Goal: Task Accomplishment & Management: Manage account settings

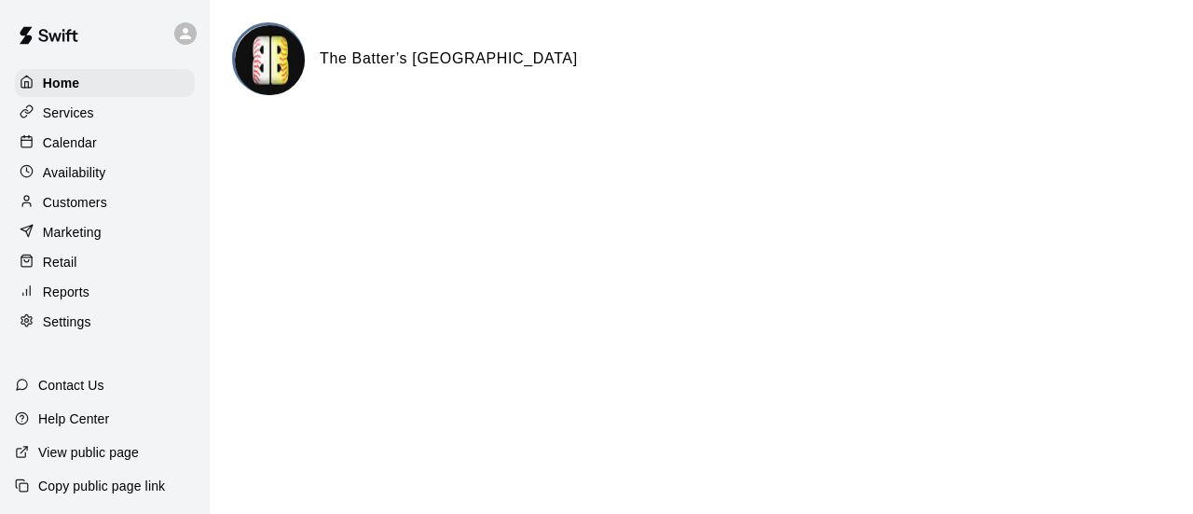
click at [80, 148] on p "Calendar" at bounding box center [70, 142] width 54 height 19
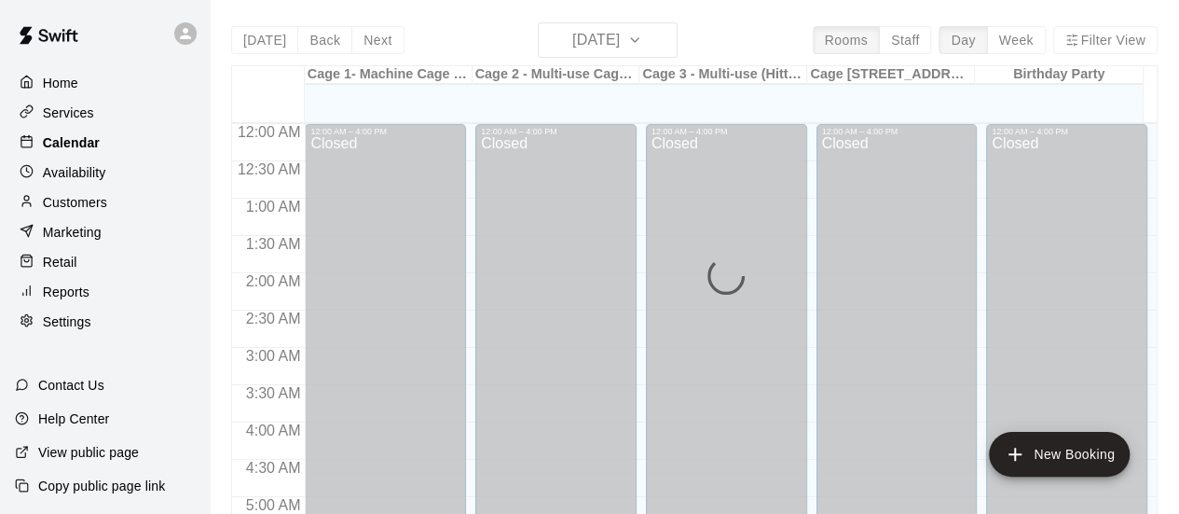
scroll to position [844, 0]
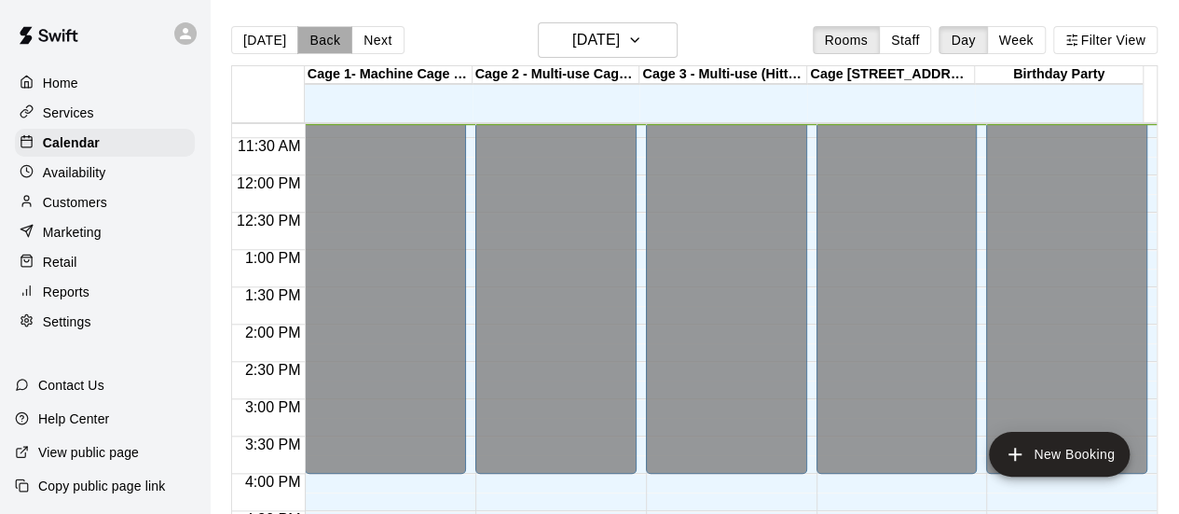
click at [319, 44] on button "Back" at bounding box center [324, 40] width 55 height 28
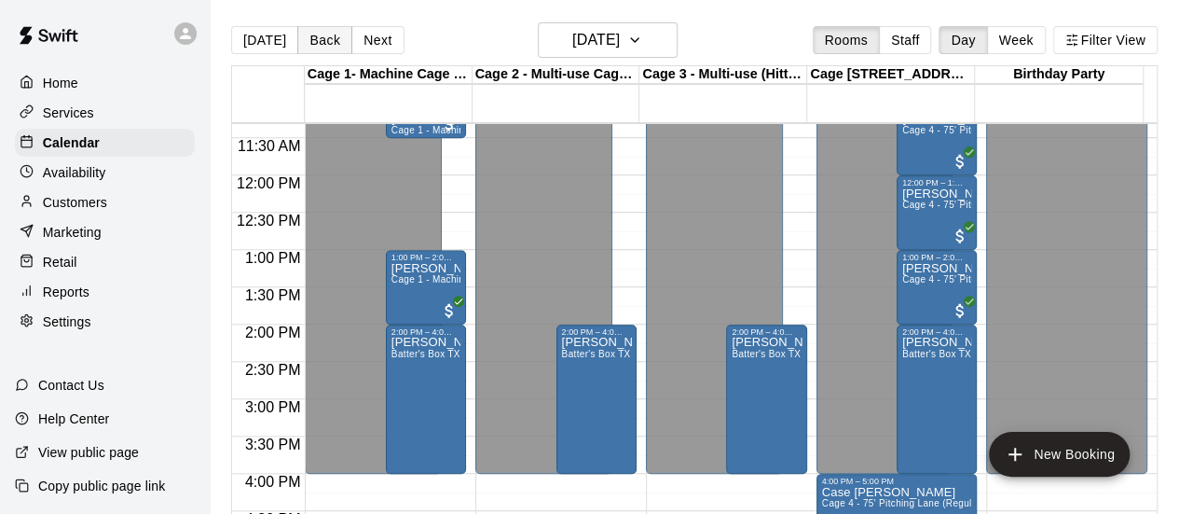
click at [319, 44] on button "Back" at bounding box center [324, 40] width 55 height 28
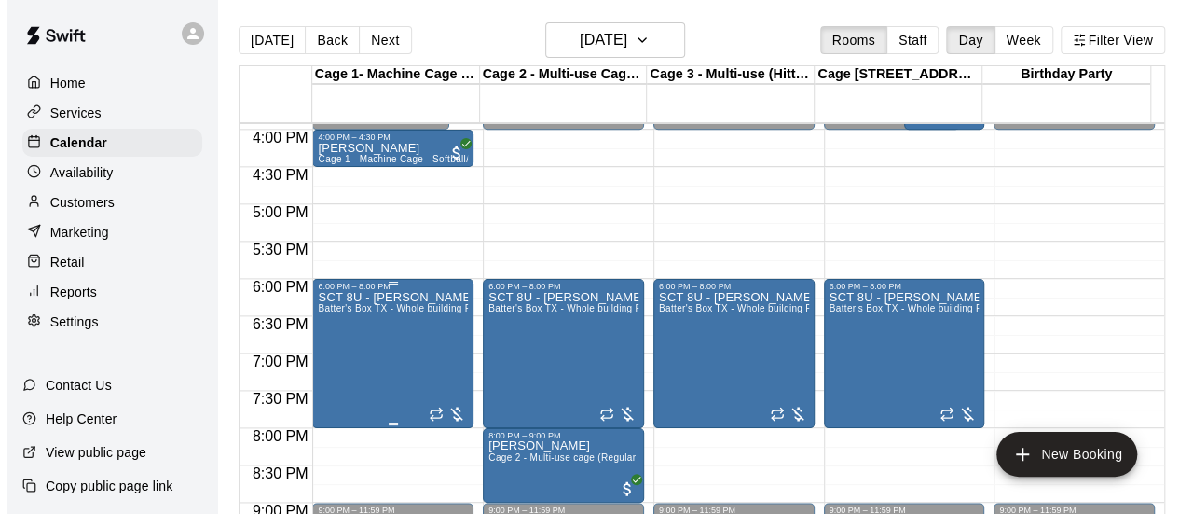
scroll to position [1217, 0]
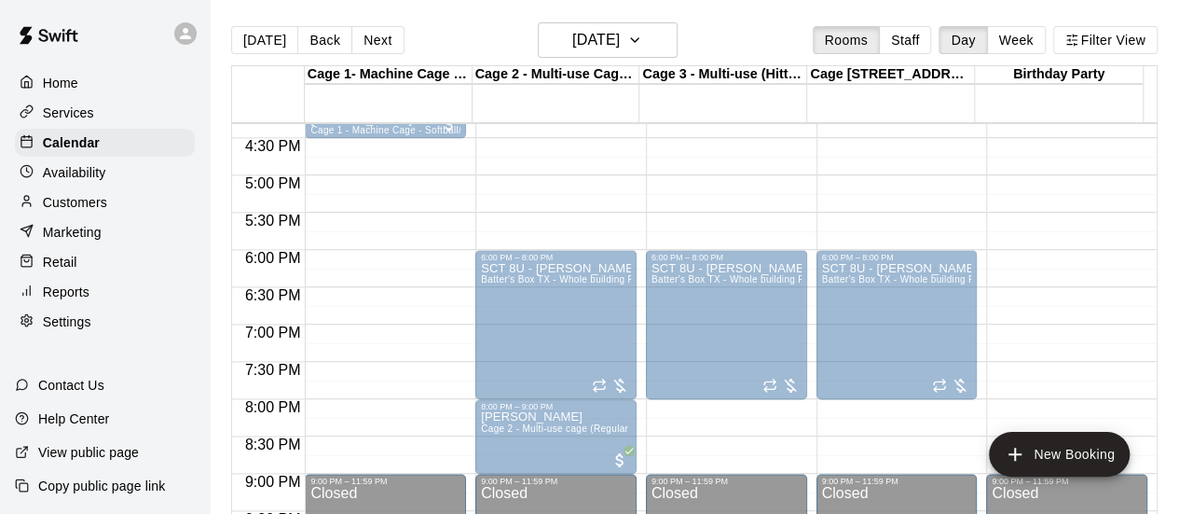
click at [408, 302] on div "SCT 8U - [PERSON_NAME] Batter's Box TX - Whole building PRIVATE" at bounding box center [385, 519] width 150 height 514
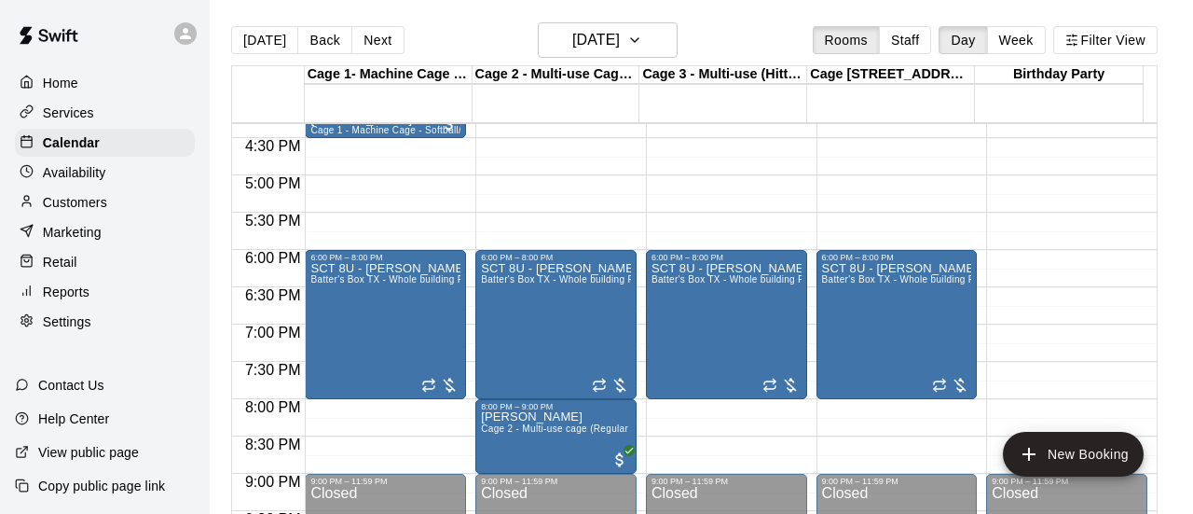
drag, startPoint x: 717, startPoint y: 368, endPoint x: 680, endPoint y: 366, distance: 37.3
type input "***"
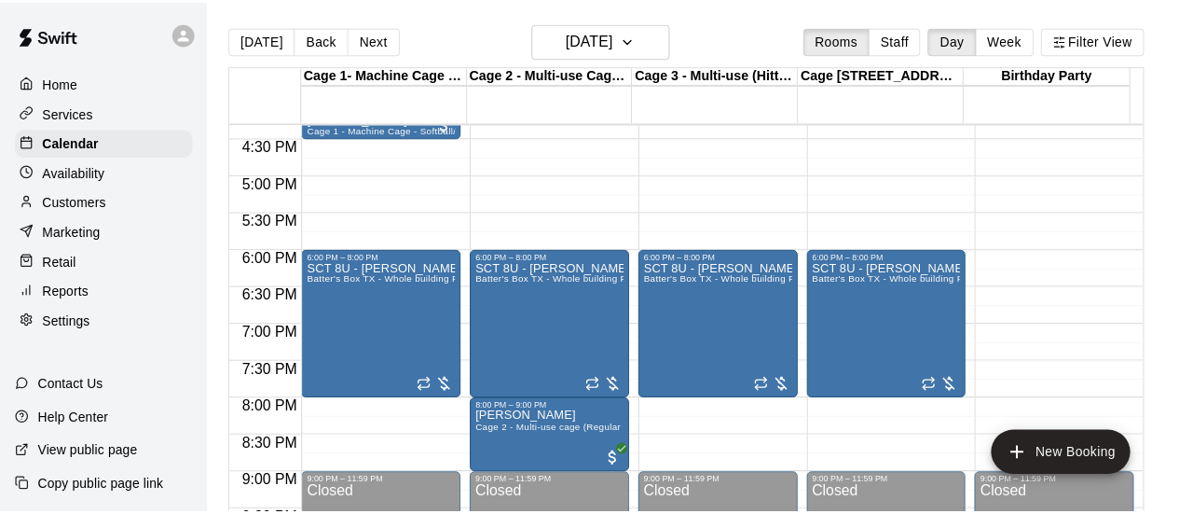
scroll to position [180, 0]
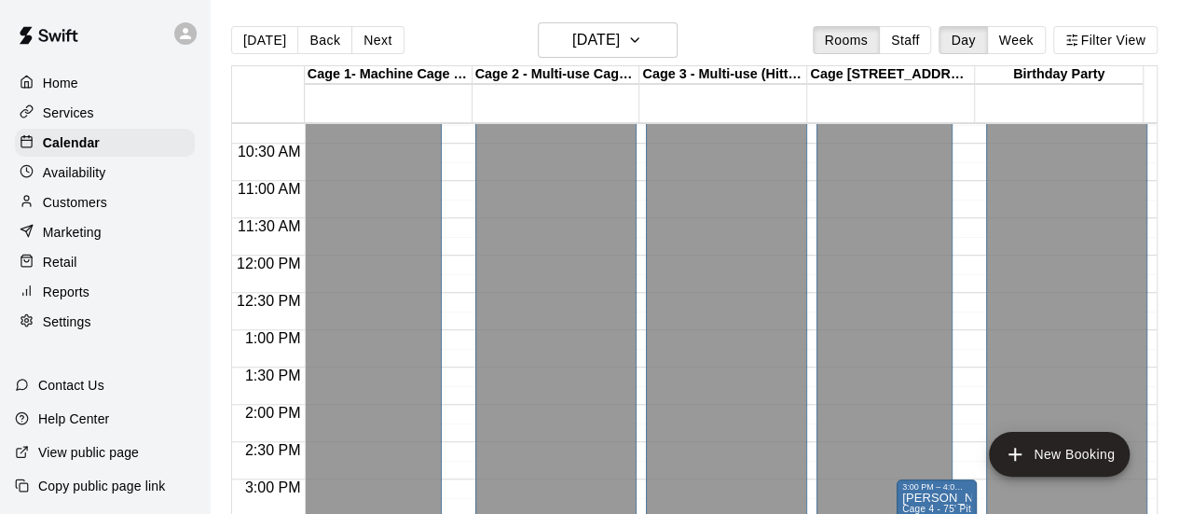
scroll to position [657, 0]
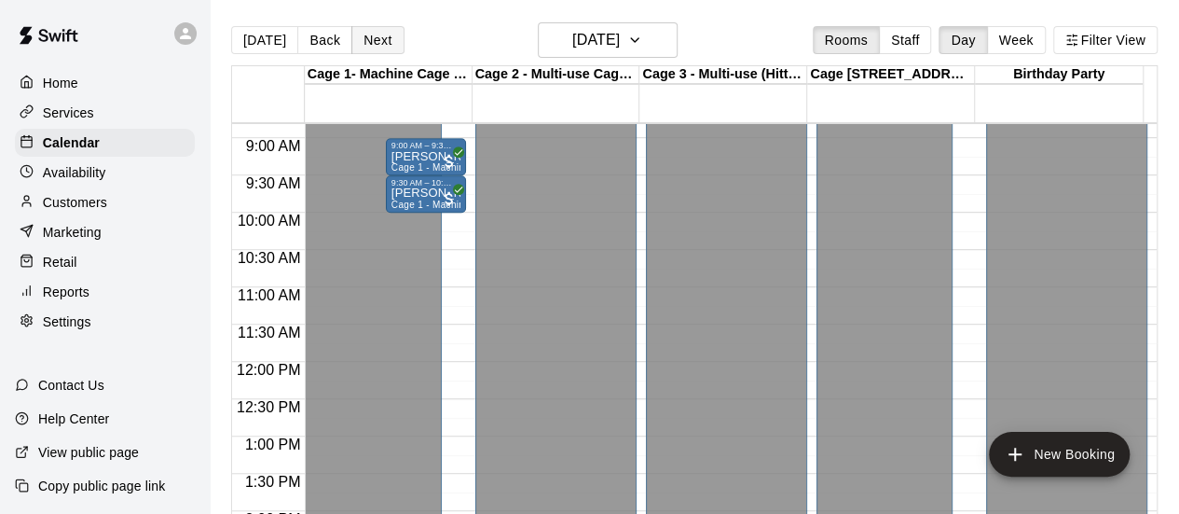
click at [376, 41] on button "Next" at bounding box center [377, 40] width 52 height 28
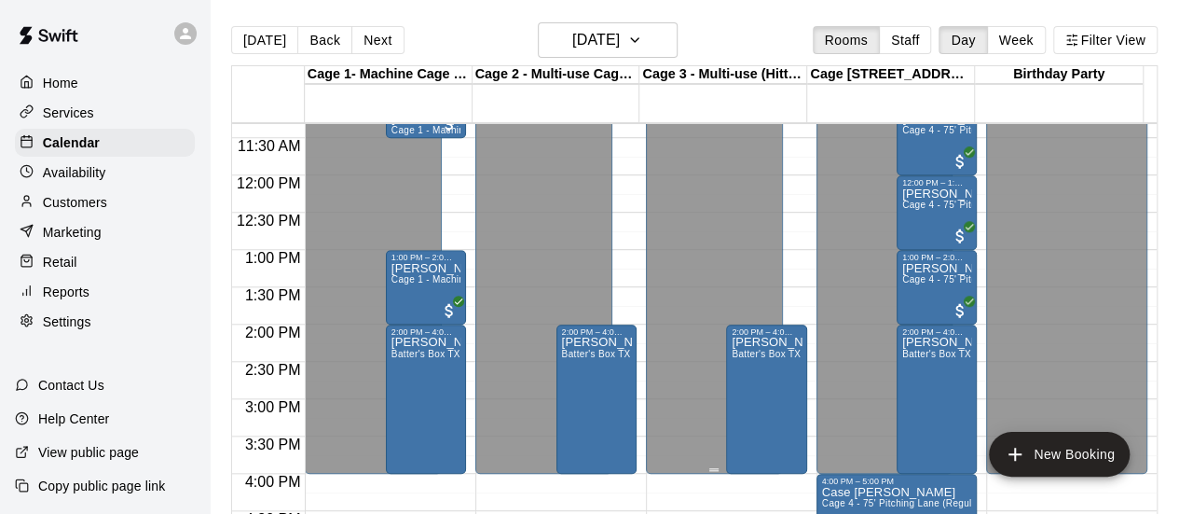
scroll to position [937, 0]
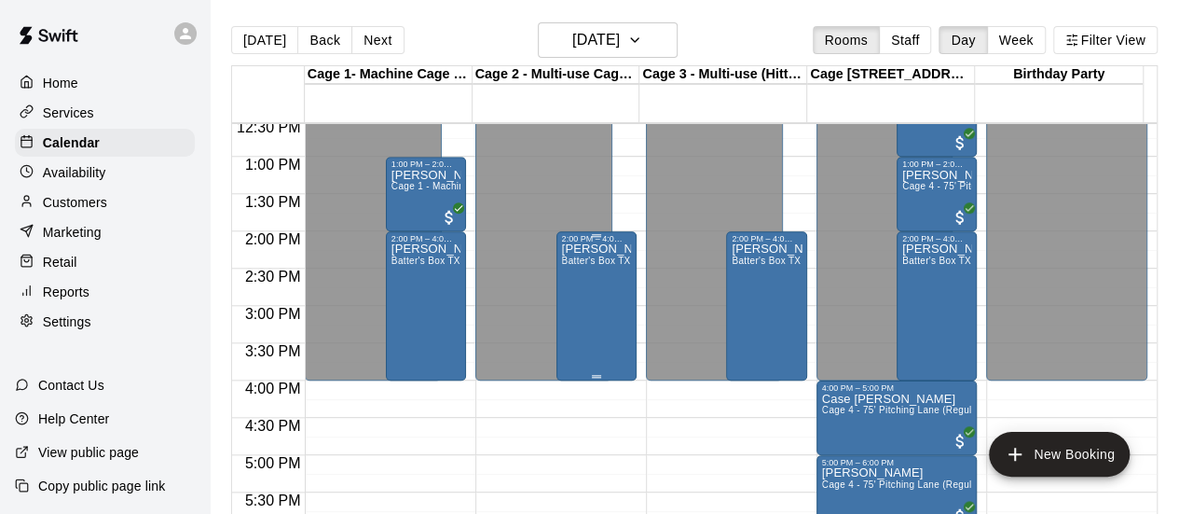
click at [616, 293] on div "[PERSON_NAME] Batter's Box TX - Whole building PRIVATE" at bounding box center [596, 500] width 69 height 514
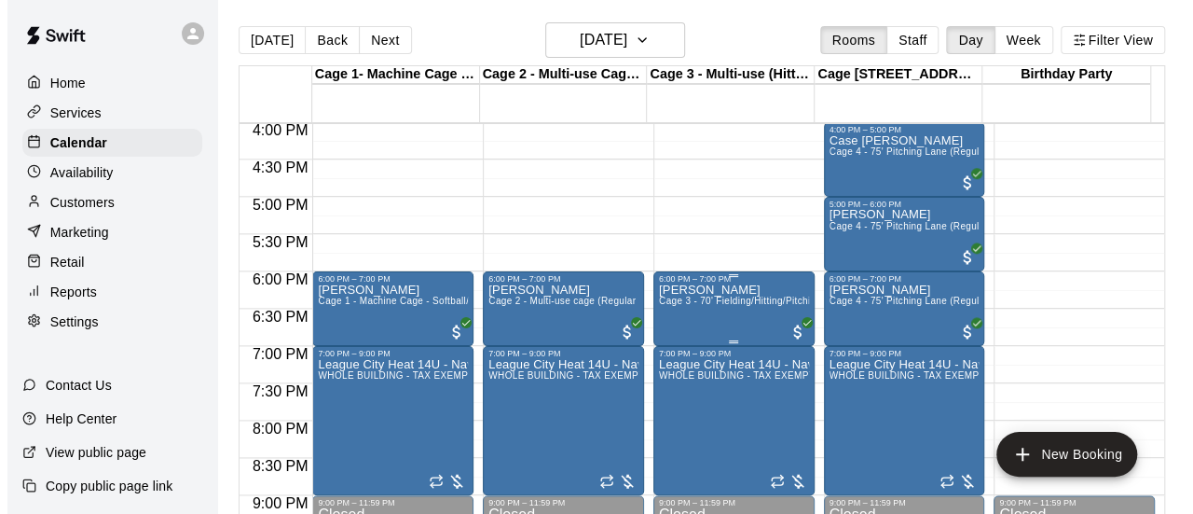
scroll to position [1217, 0]
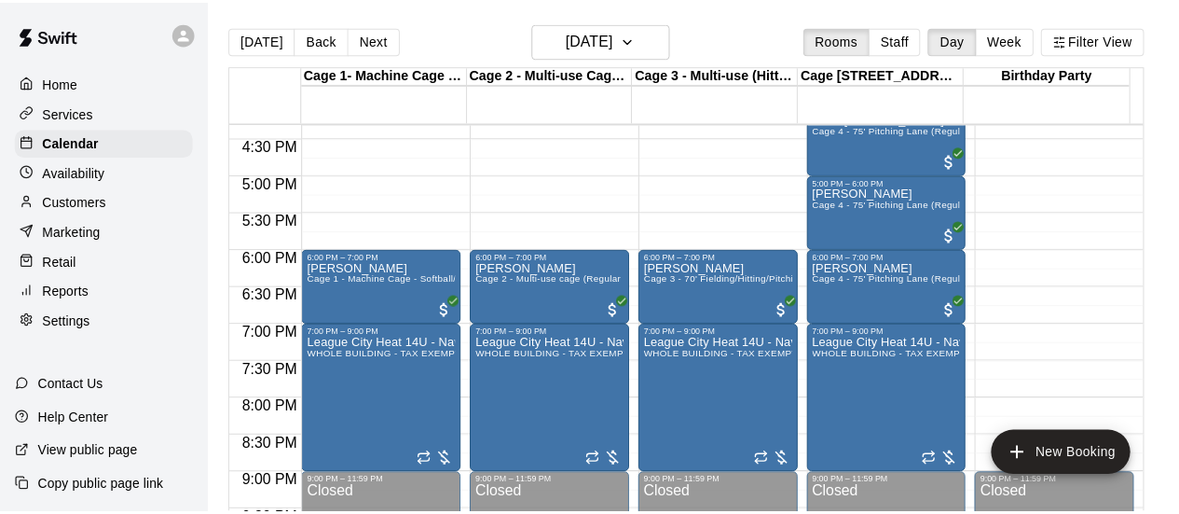
scroll to position [123, 0]
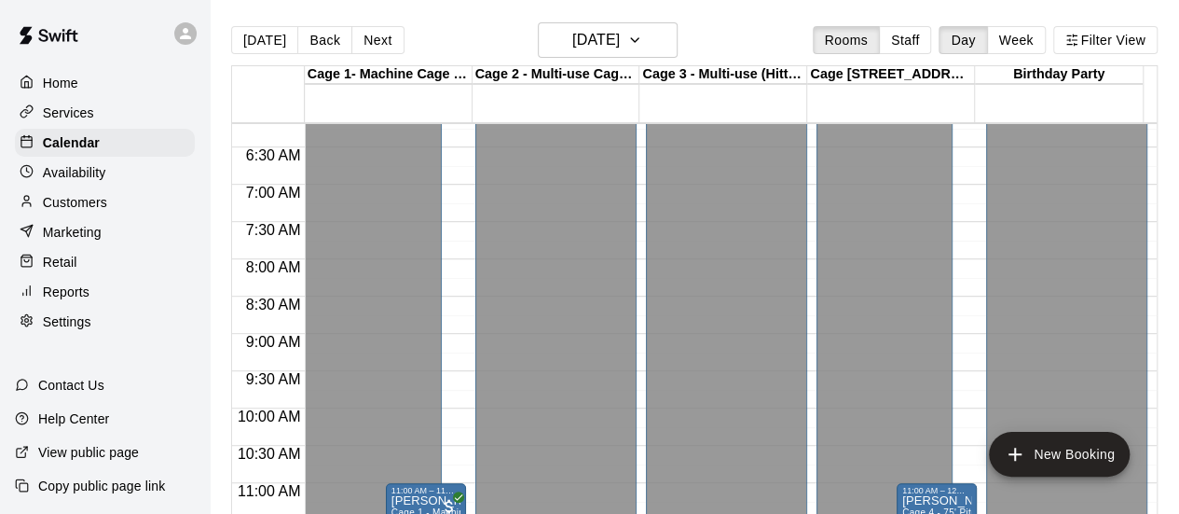
scroll to position [259, 0]
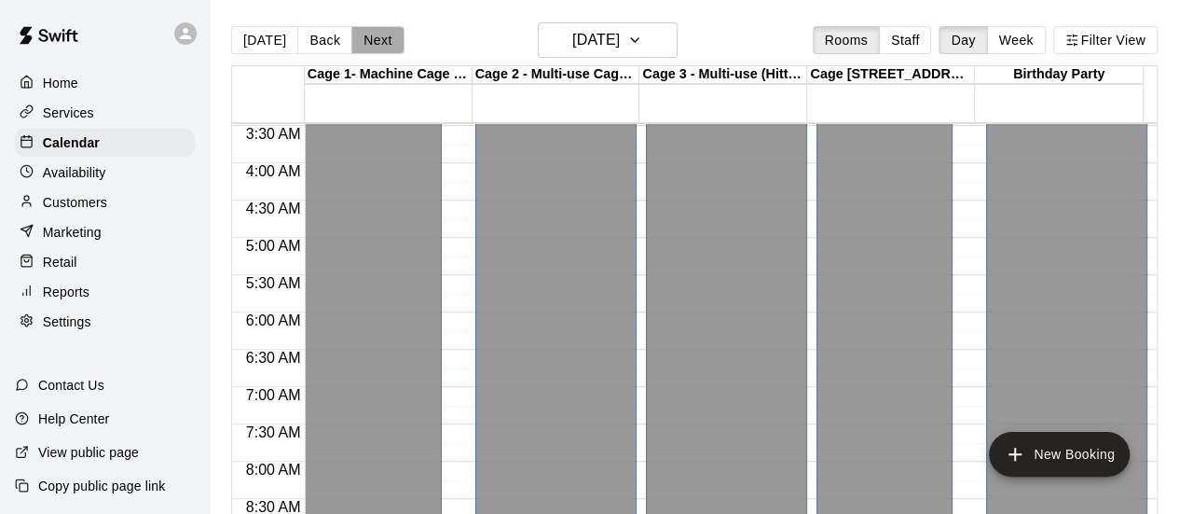
click at [369, 42] on button "Next" at bounding box center [377, 40] width 52 height 28
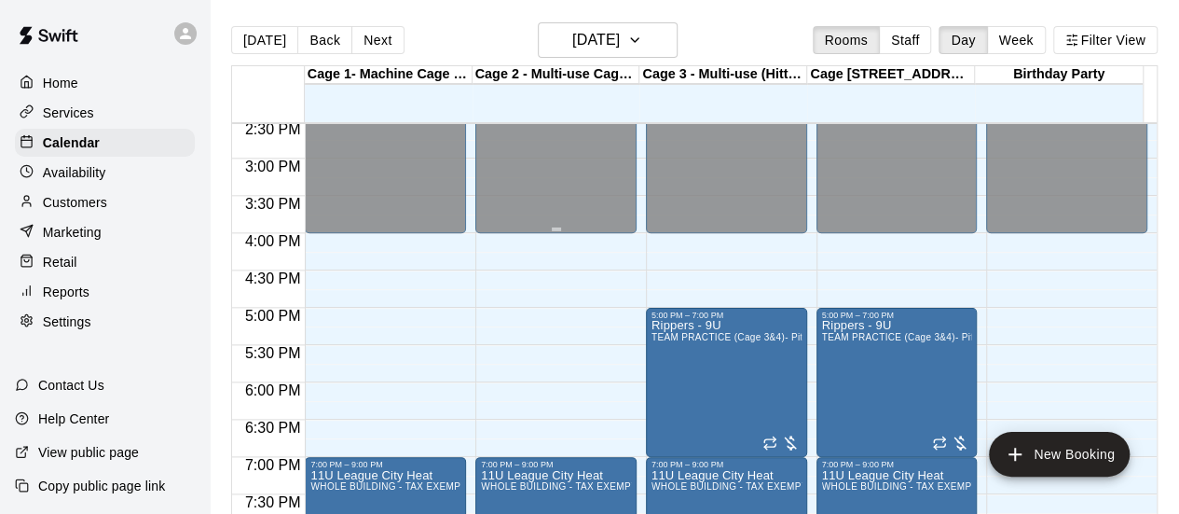
scroll to position [1005, 0]
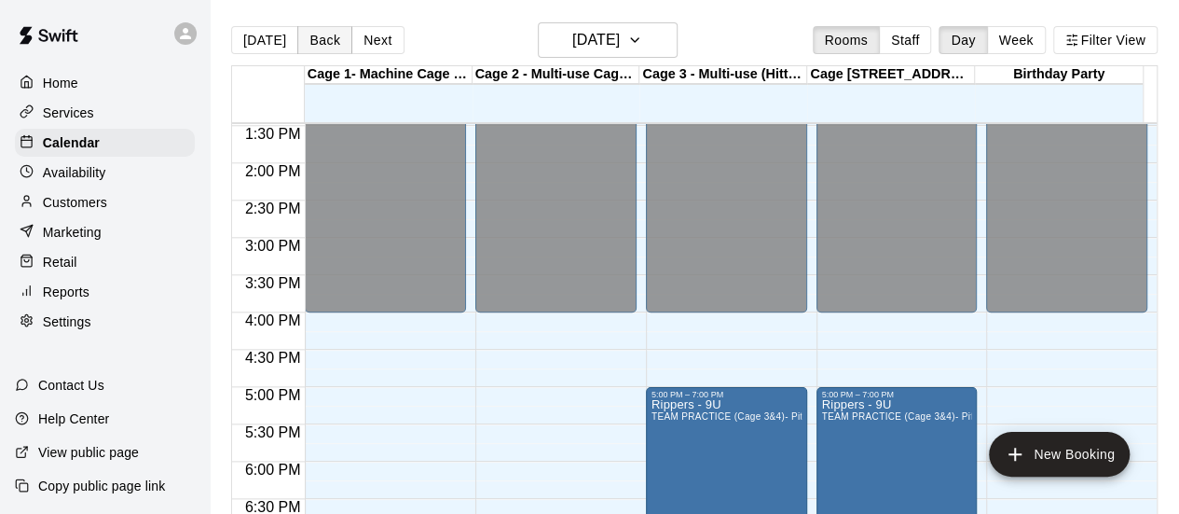
click at [319, 41] on button "Back" at bounding box center [324, 40] width 55 height 28
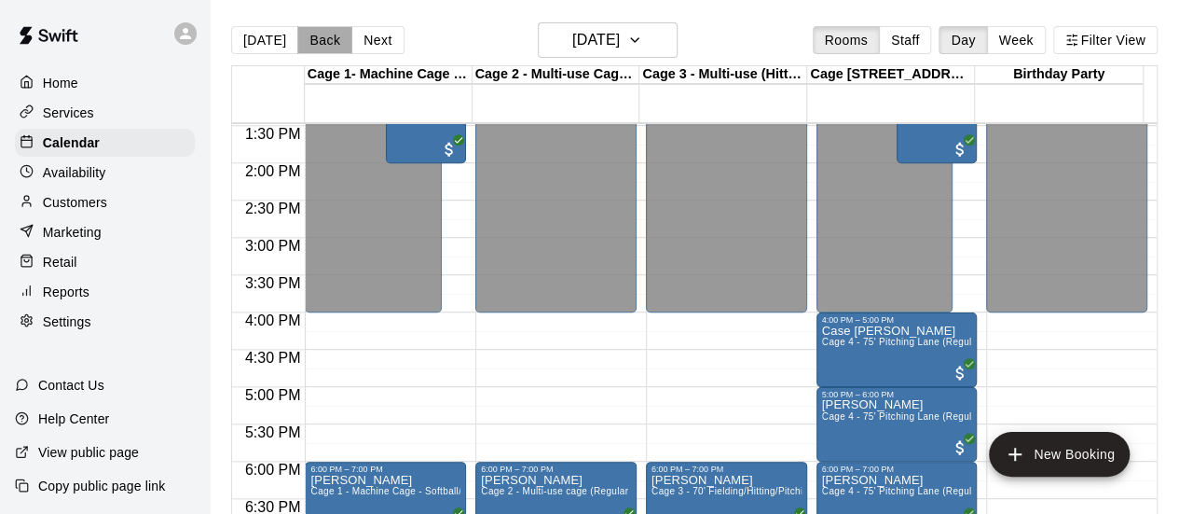
click at [319, 41] on button "Back" at bounding box center [324, 40] width 55 height 28
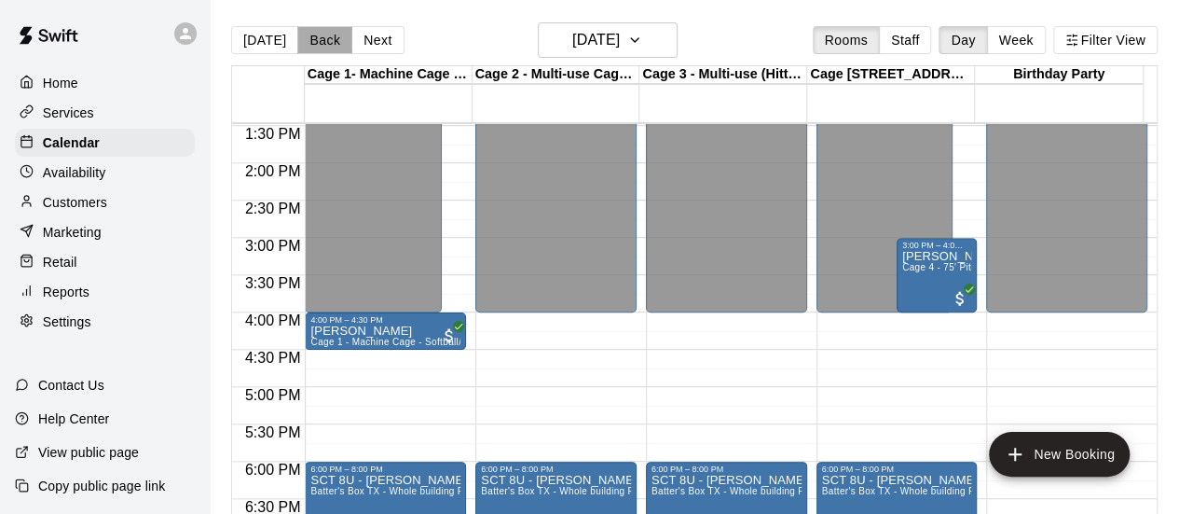
click at [319, 41] on button "Back" at bounding box center [324, 40] width 55 height 28
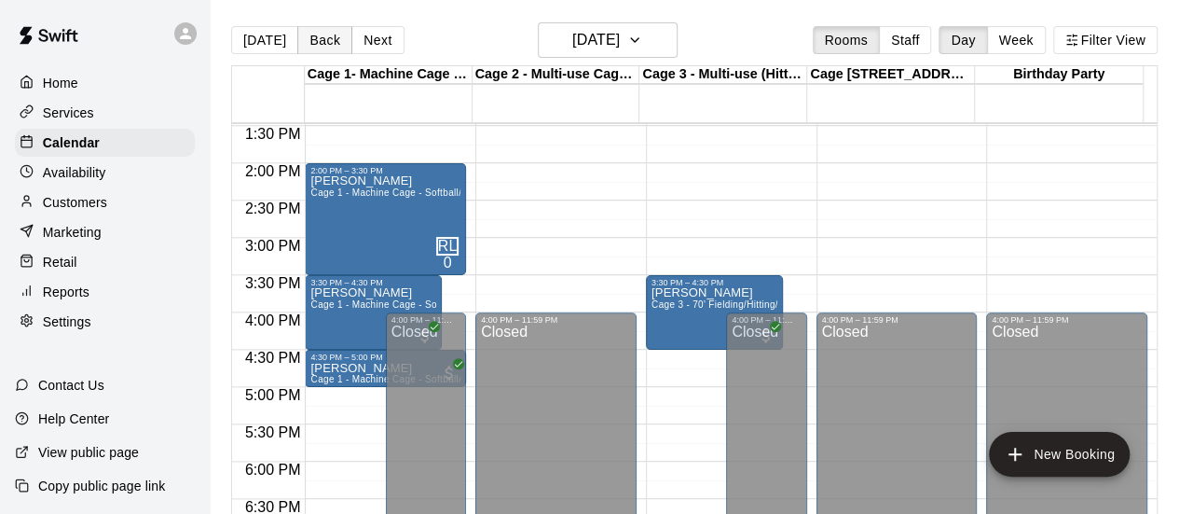
click at [319, 41] on button "Back" at bounding box center [324, 40] width 55 height 28
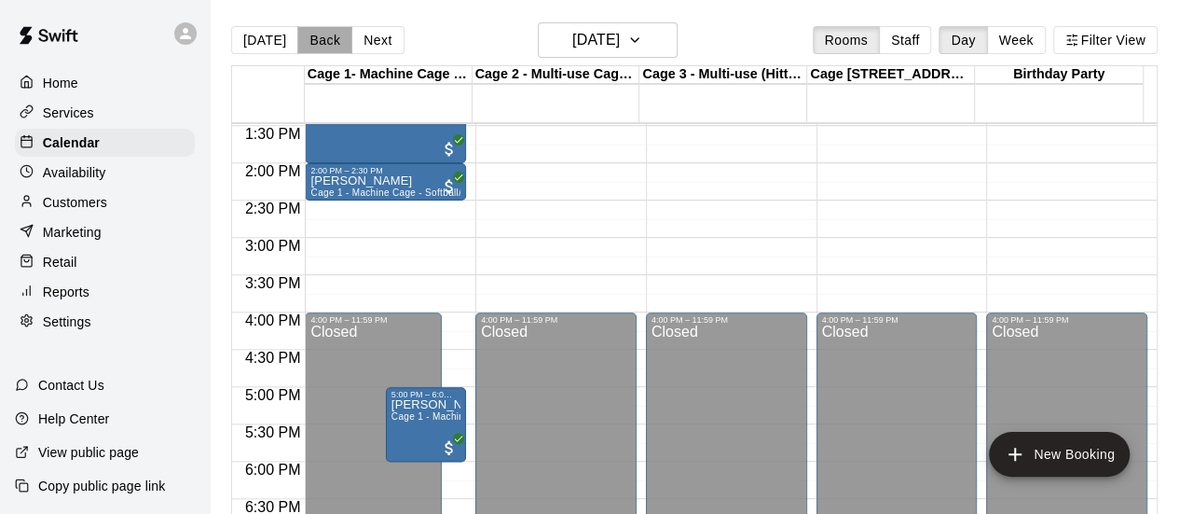
click at [319, 41] on button "Back" at bounding box center [324, 40] width 55 height 28
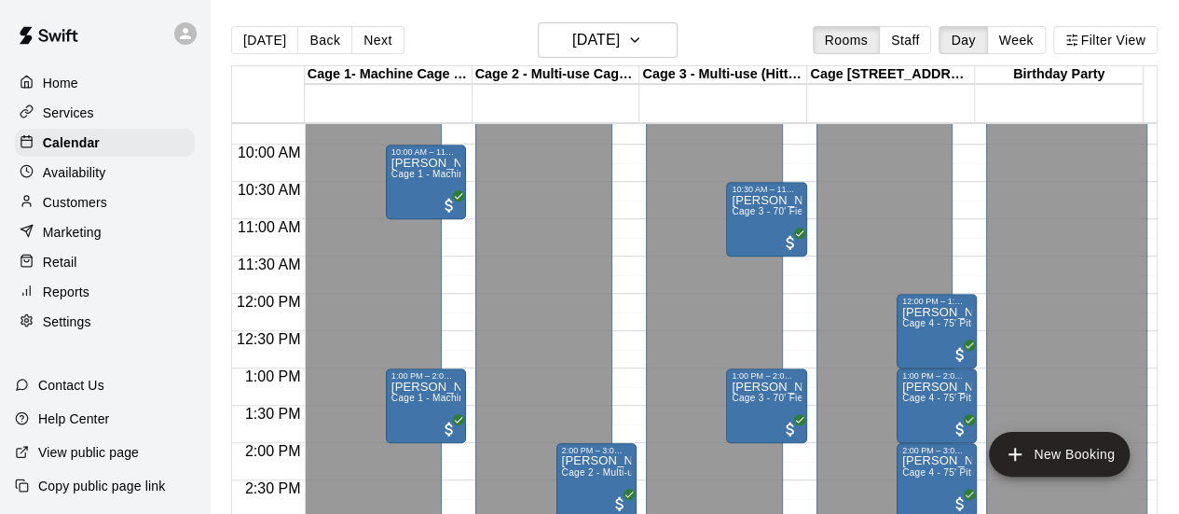
scroll to position [632, 0]
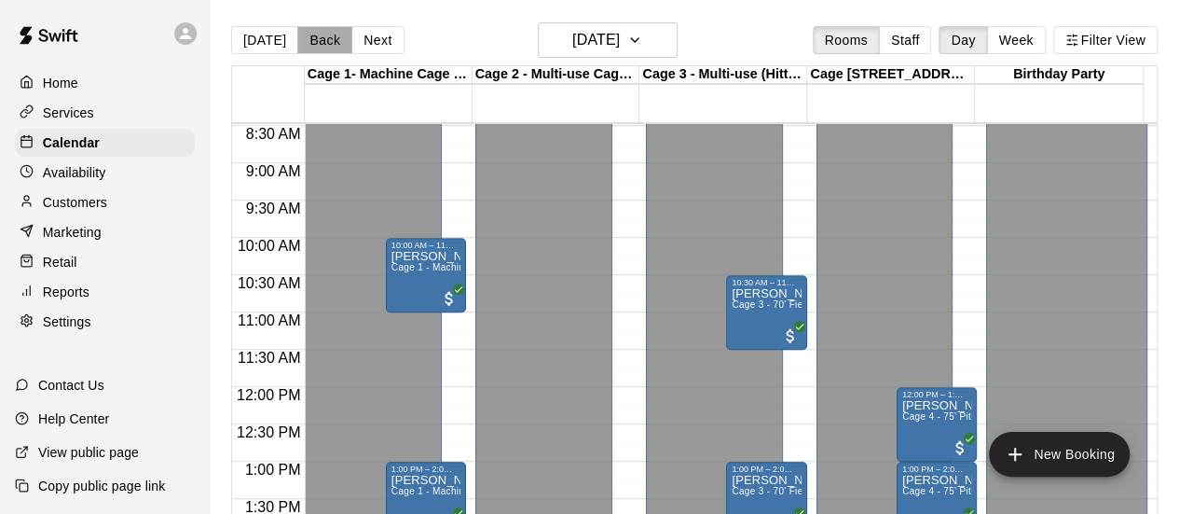
click at [319, 45] on button "Back" at bounding box center [324, 40] width 55 height 28
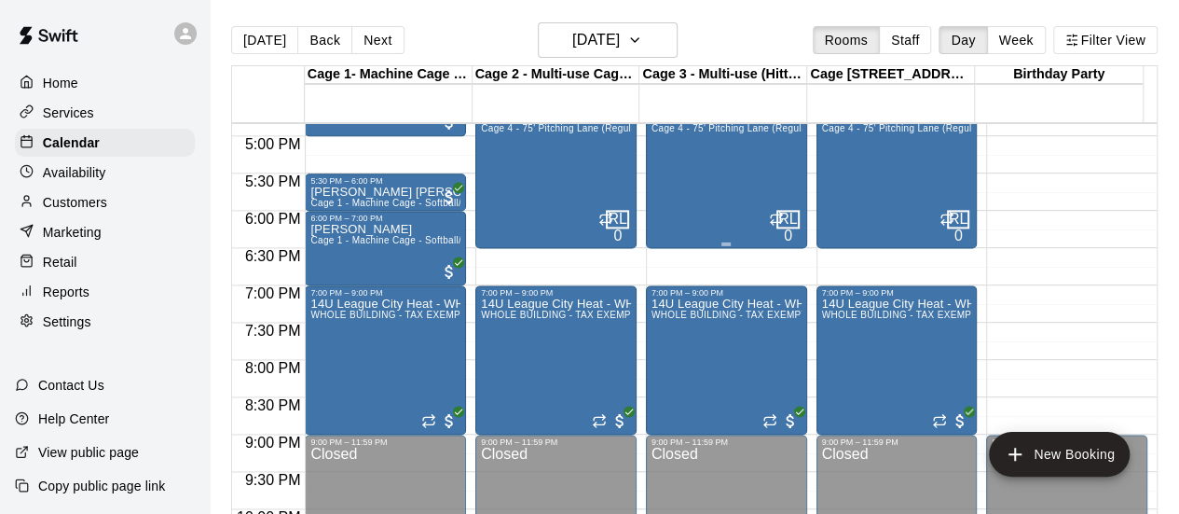
scroll to position [1285, 0]
